Goal: Information Seeking & Learning: Find specific fact

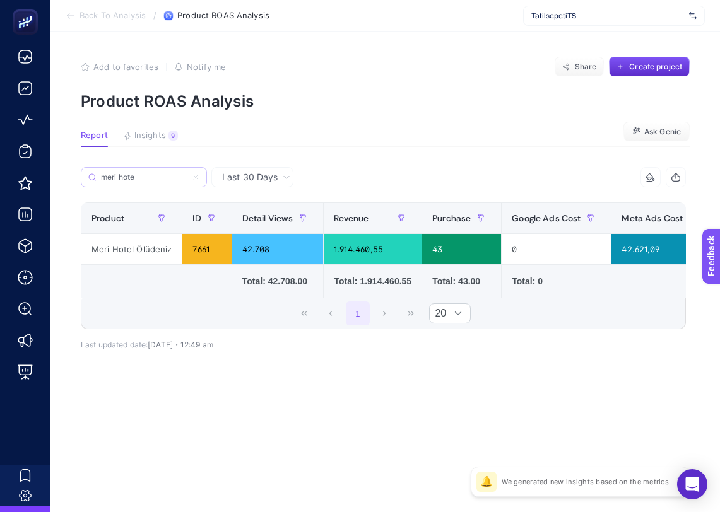
click at [199, 177] on label "meri hote" at bounding box center [144, 177] width 126 height 20
click at [187, 177] on input "meri hote" at bounding box center [144, 177] width 86 height 9
click at [194, 173] on icon at bounding box center [196, 177] width 8 height 8
click at [187, 173] on input "meri hote" at bounding box center [144, 177] width 86 height 9
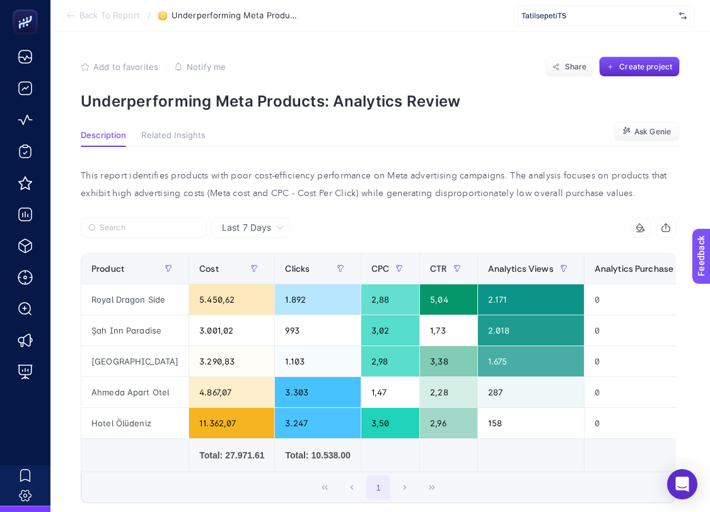
click at [531, 22] on div "TatilsepetiTS" at bounding box center [604, 16] width 182 height 20
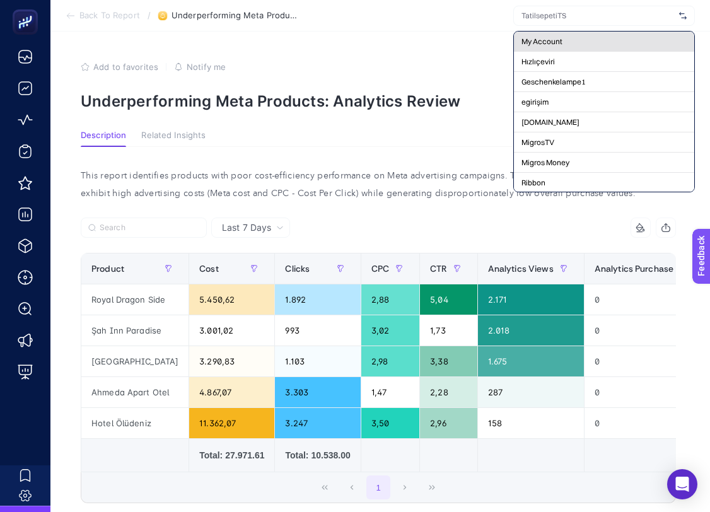
click at [536, 35] on div "My Account" at bounding box center [604, 42] width 180 height 20
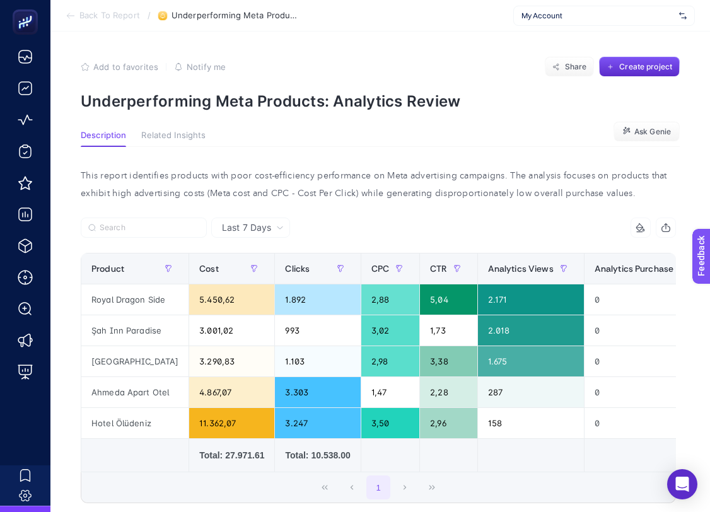
click at [76, 20] on li "Back To Report" at bounding box center [103, 16] width 74 height 10
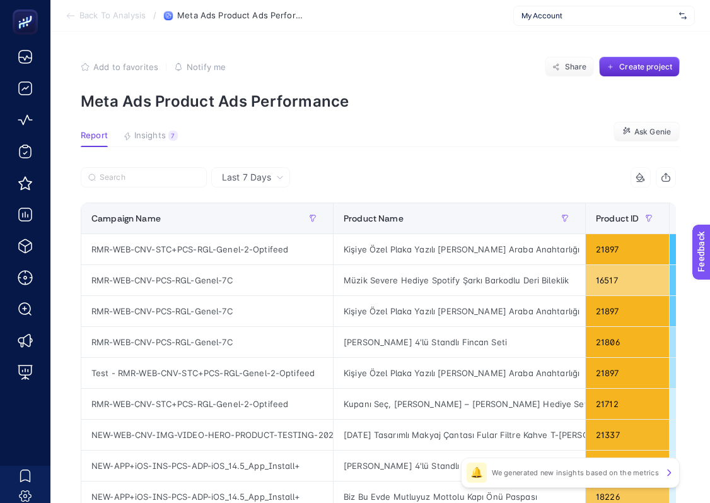
click at [76, 20] on li "Back To Analysis" at bounding box center [106, 16] width 80 height 10
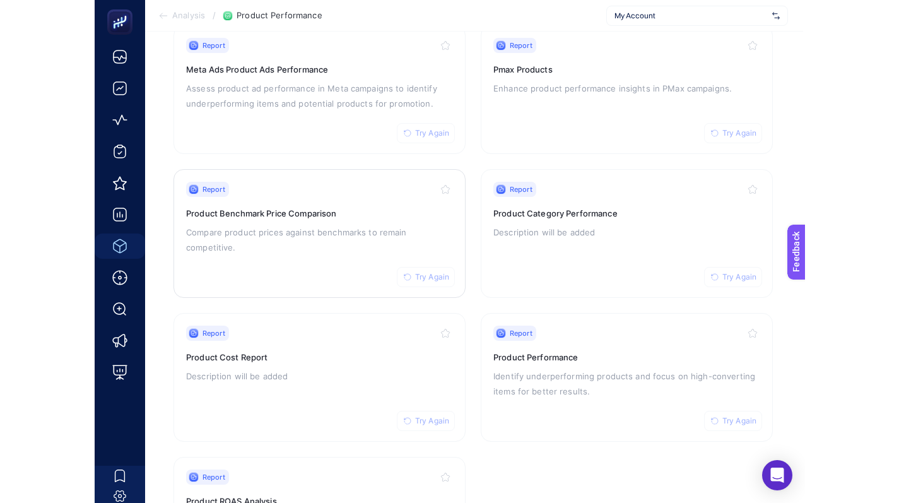
scroll to position [68, 2]
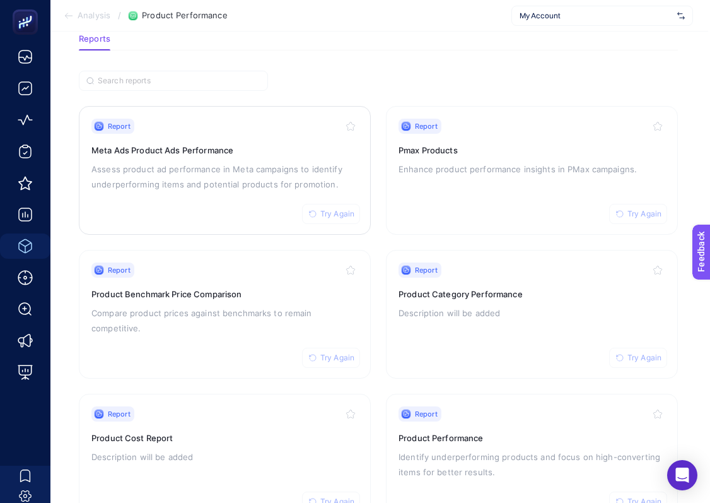
click at [337, 218] on button "Try Again" at bounding box center [331, 214] width 58 height 20
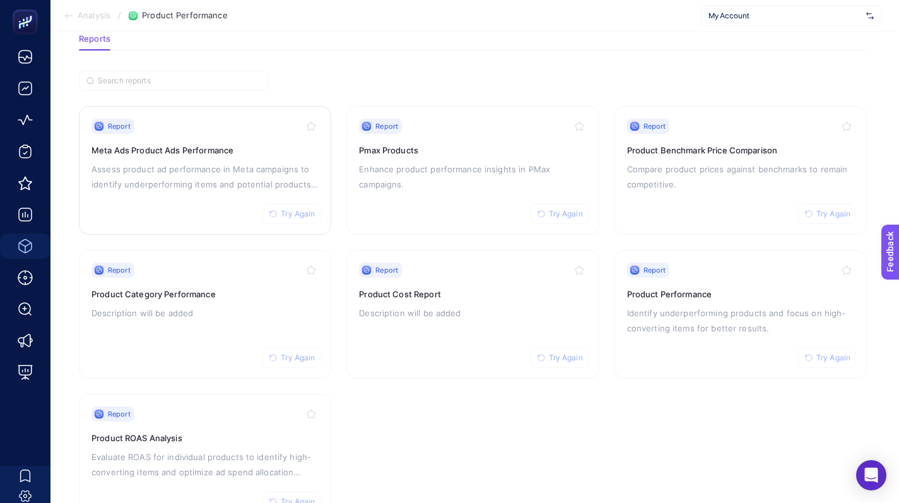
click at [197, 151] on h3 "Meta Ads Product Ads Performance" at bounding box center [204, 150] width 227 height 13
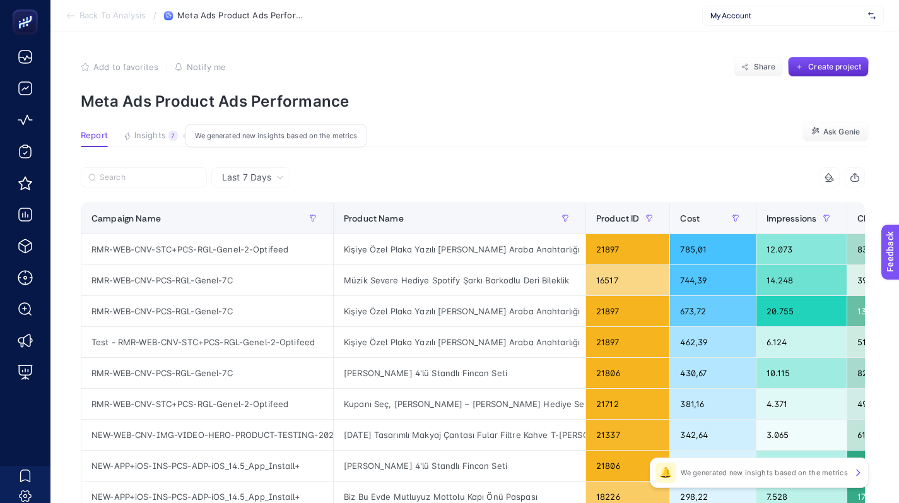
click at [170, 139] on div "7" at bounding box center [172, 136] width 9 height 10
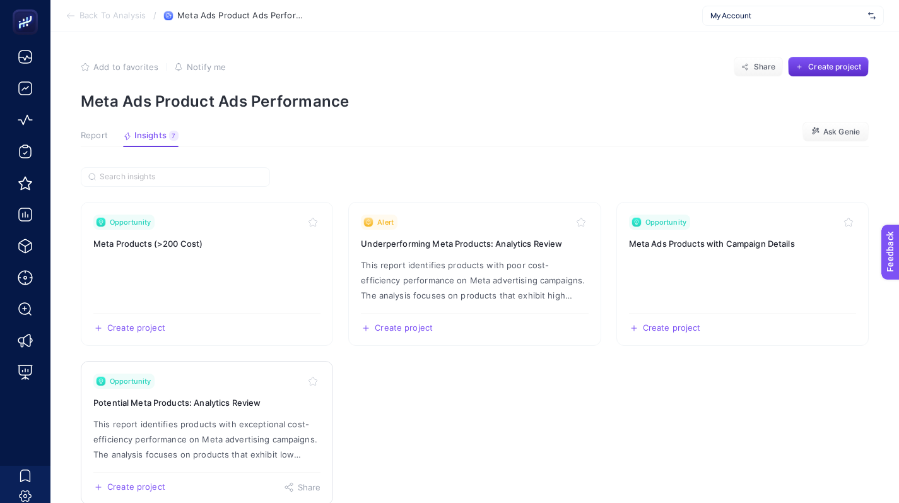
click at [274, 417] on p "This report identifies products with exceptional cost-efficiency performance on…" at bounding box center [206, 438] width 227 height 45
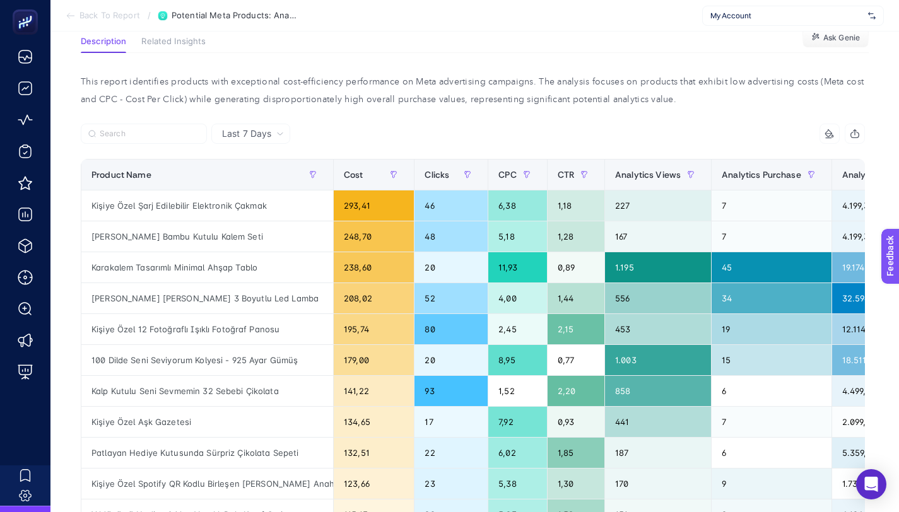
scroll to position [96, 0]
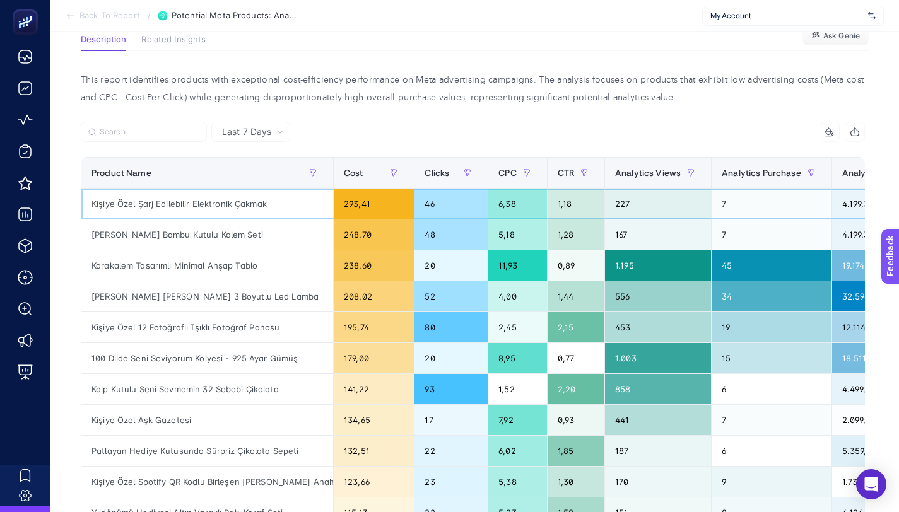
click at [249, 205] on div "Kişiye Özel Şarj Edilebilir Elektronik Çakmak" at bounding box center [207, 204] width 252 height 30
copy tr "Kişiye Özel Şarj Edilebilir Elektronik Çakmak"
click at [274, 134] on div "Last 7 Days" at bounding box center [253, 131] width 72 height 9
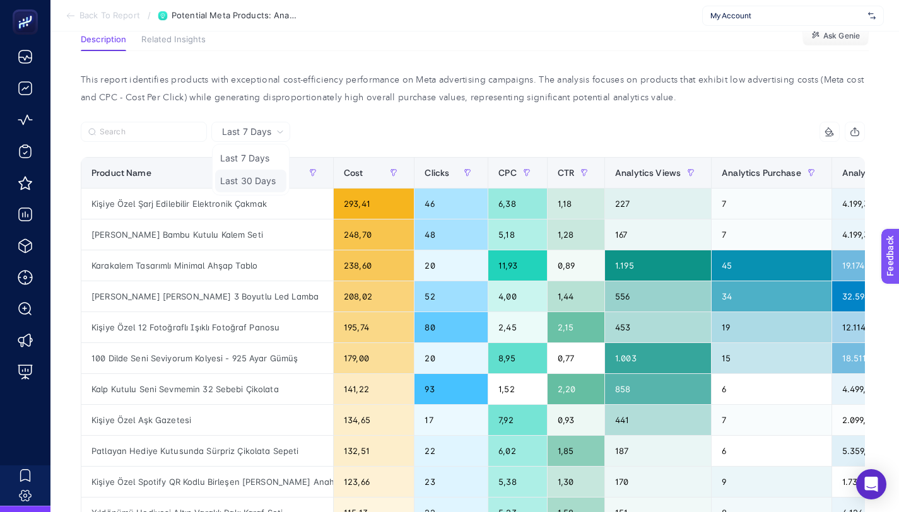
click at [268, 179] on li "Last 30 Days" at bounding box center [250, 181] width 71 height 23
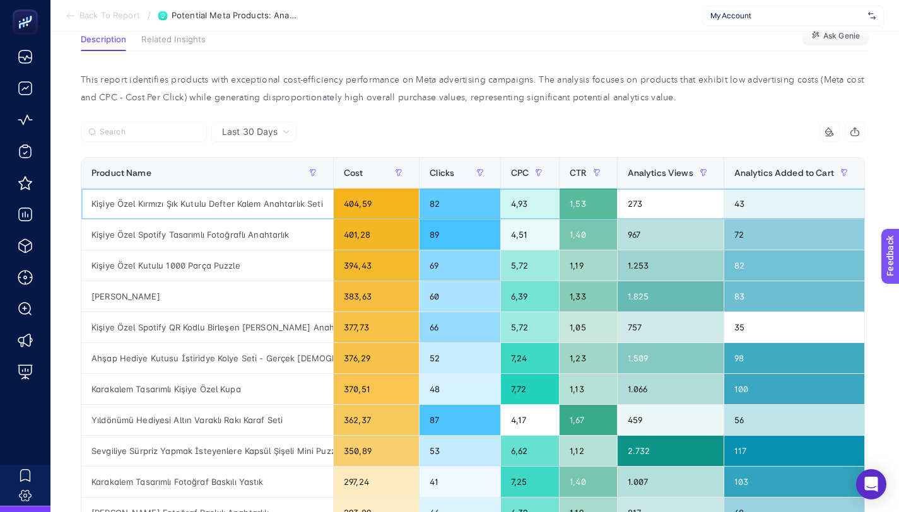
click at [286, 198] on div "Kişiye Özel Kırmızı Şık Kutulu Defter Kalem Anahtarlık Seti" at bounding box center [207, 204] width 252 height 30
copy tr "Kişiye Özel Kırmızı Şık Kutulu Defter Kalem Anahtarlık Seti"
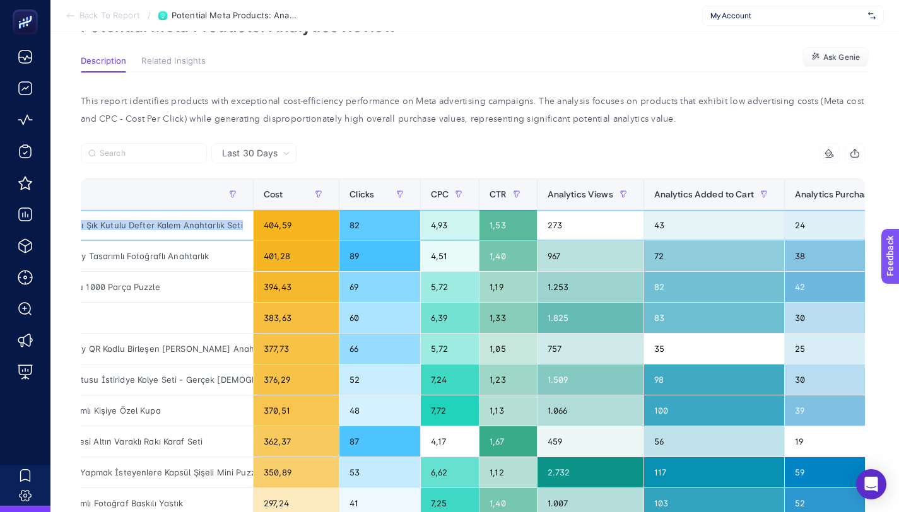
scroll to position [0, 0]
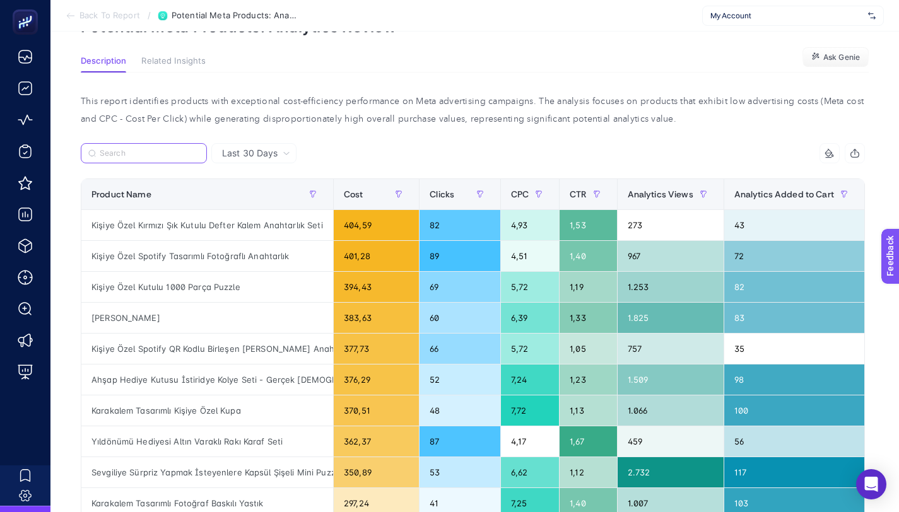
click at [126, 156] on input "Search" at bounding box center [150, 153] width 100 height 9
paste input "Kişiye Özel Kırmızı Şık Kutulu Defter Kalem Anahtarlık Seti"
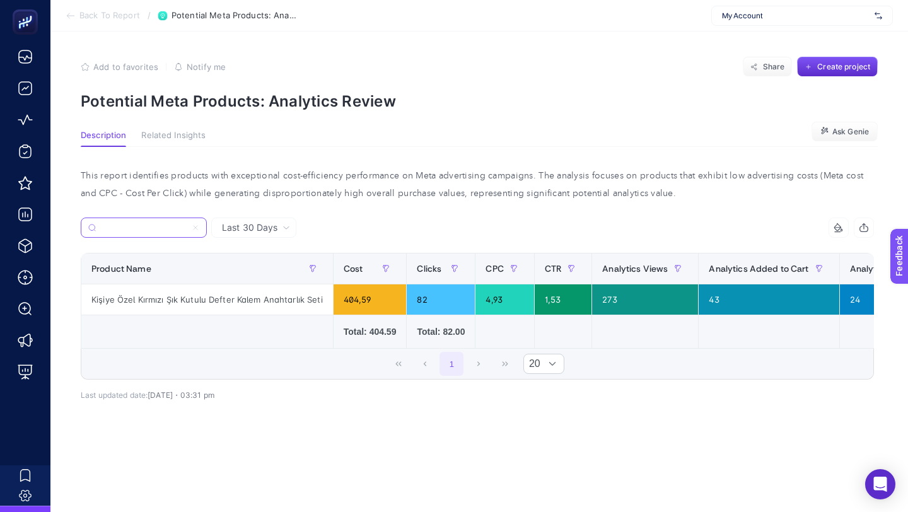
type input "Kişiye Özel Kırmızı Şık Kutulu Defter Kalem Anahtarlık Seti"
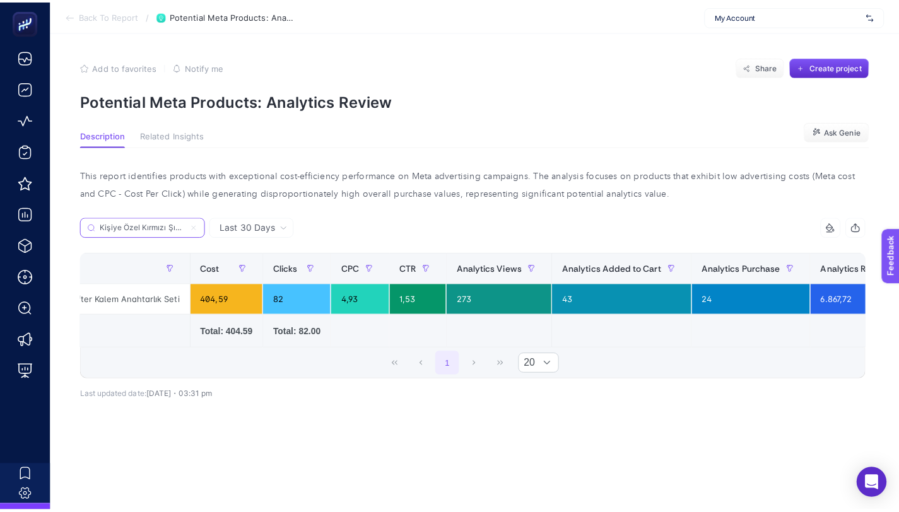
scroll to position [0, 139]
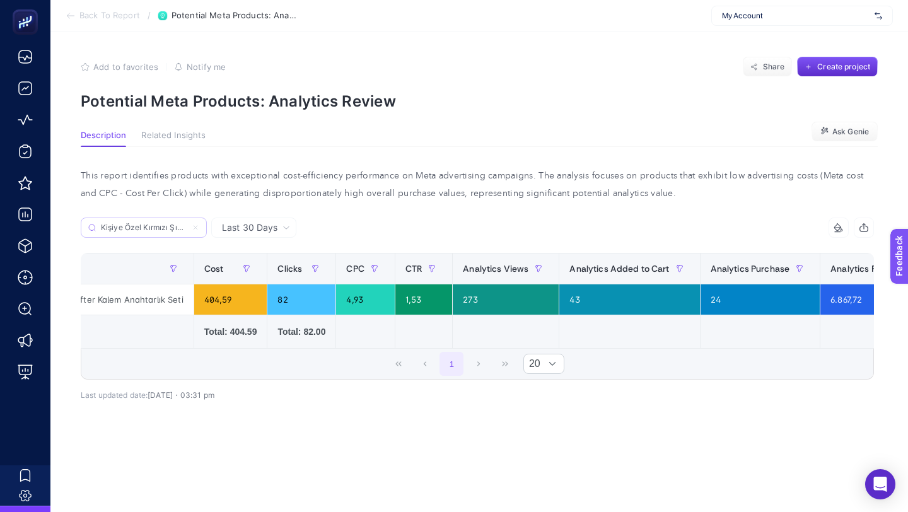
click at [191, 226] on label "Kişiye Özel Kırmızı Şık Kutulu Defter Kalem Anahtarlık Seti" at bounding box center [144, 228] width 126 height 20
click at [0, 0] on input "Search" at bounding box center [0, 0] width 0 height 0
click at [196, 224] on input "Kişiye Özel Kırmızı Şık Kutulu Defter Kalem Anahtarlık Seti" at bounding box center [150, 227] width 100 height 9
click at [197, 228] on icon at bounding box center [196, 228] width 8 height 8
click at [0, 0] on input "Search" at bounding box center [0, 0] width 0 height 0
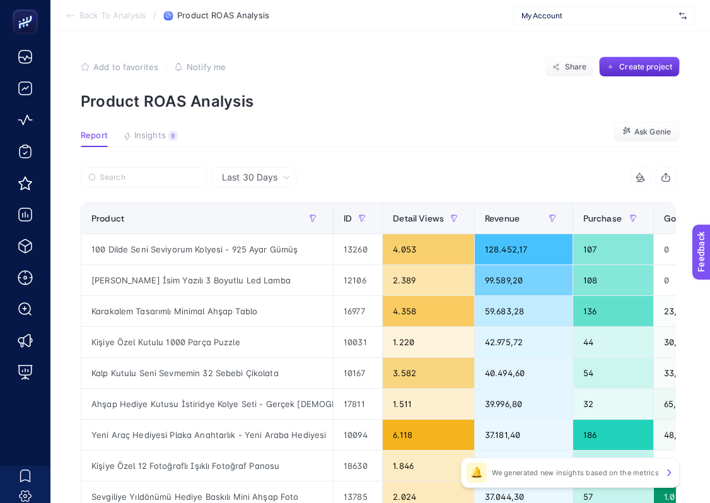
click at [278, 174] on div "Last 30 Days" at bounding box center [256, 177] width 78 height 9
click at [184, 174] on input "Search" at bounding box center [150, 177] width 100 height 9
paste input "Kişiye Özel Kırmızı Şık Kutulu Defter Kalem Anahtarlık Seti"
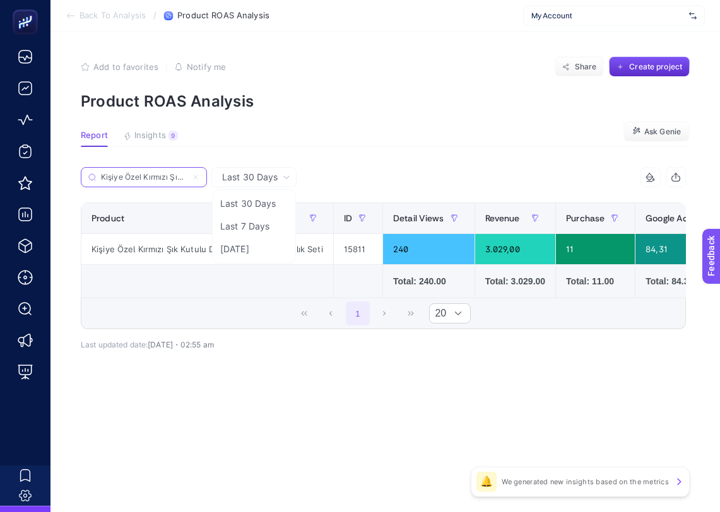
scroll to position [0, 124]
type input "Kişiye Özel Kırmızı Şık Kutulu Defter Kalem Anahtarlık Seti"
click at [400, 174] on div "7 items selected" at bounding box center [535, 177] width 303 height 20
drag, startPoint x: 465, startPoint y: 159, endPoint x: 287, endPoint y: 173, distance: 178.5
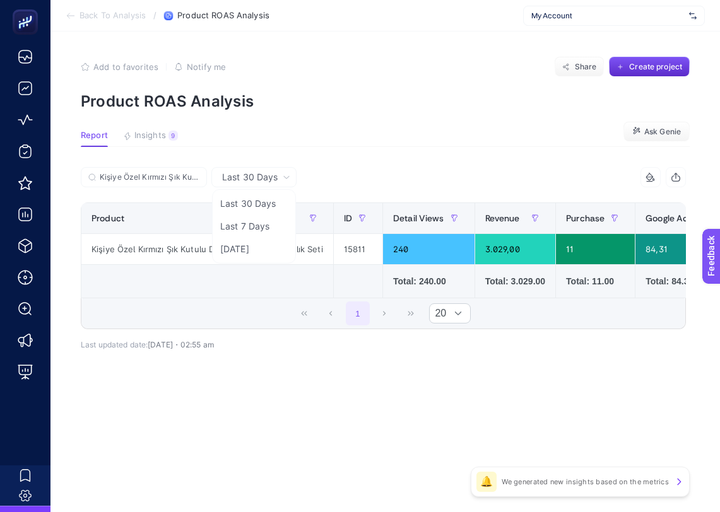
click at [464, 159] on article "Add to favorites false Notify me Share Create project Product ROAS Analysis Rep…" at bounding box center [384, 272] width 669 height 481
click at [298, 175] on div "Kişiye Özel Kırmızı Şık Kutulu Defter Kalem Anahtarlık Seti" at bounding box center [232, 181] width 303 height 28
click at [158, 182] on label "Kişiye Özel Kırmızı Şık Kutulu Defter Kalem Anahtarlık Seti" at bounding box center [144, 177] width 126 height 20
click at [158, 182] on input "Kişiye Özel Kırmızı Şık Kutulu Defter Kalem Anahtarlık Seti" at bounding box center [150, 177] width 100 height 9
click at [194, 180] on icon at bounding box center [196, 177] width 8 height 8
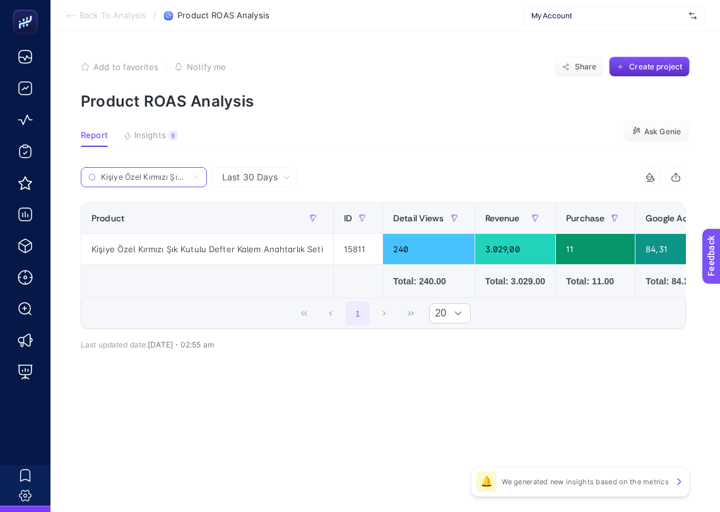
click at [187, 180] on input "Kişiye Özel Kırmızı Şık Kutulu Defter Kalem Anahtarlık Seti" at bounding box center [144, 177] width 86 height 9
